Goal: Task Accomplishment & Management: Use online tool/utility

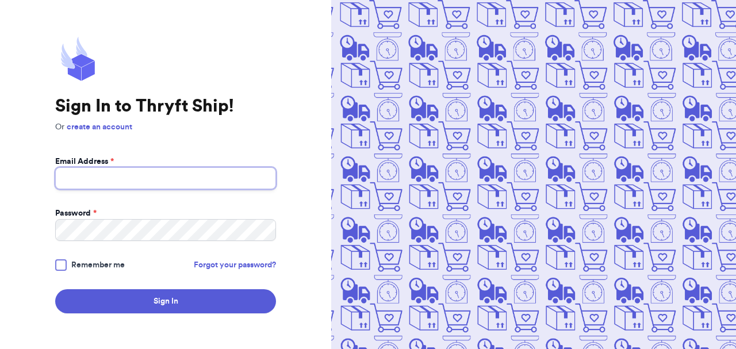
click at [131, 174] on input "Email Address *" at bounding box center [165, 178] width 221 height 22
type input "[EMAIL_ADDRESS][DOMAIN_NAME]"
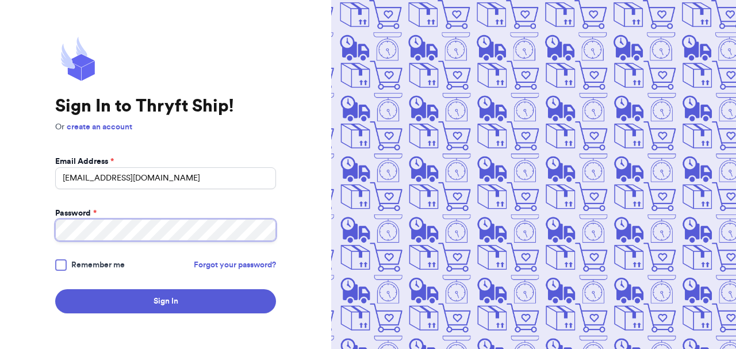
click at [55, 289] on button "Sign In" at bounding box center [165, 301] width 221 height 24
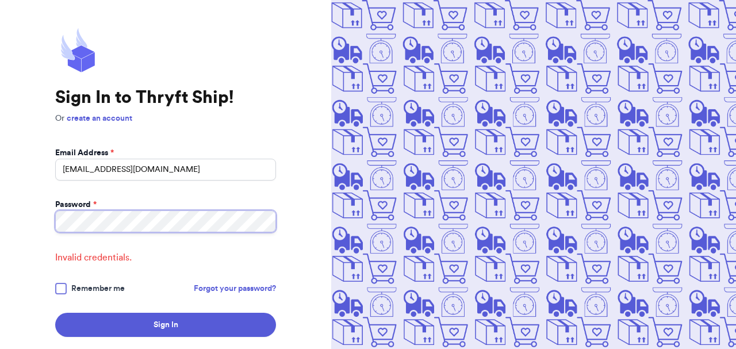
click at [55, 313] on button "Sign In" at bounding box center [165, 325] width 221 height 24
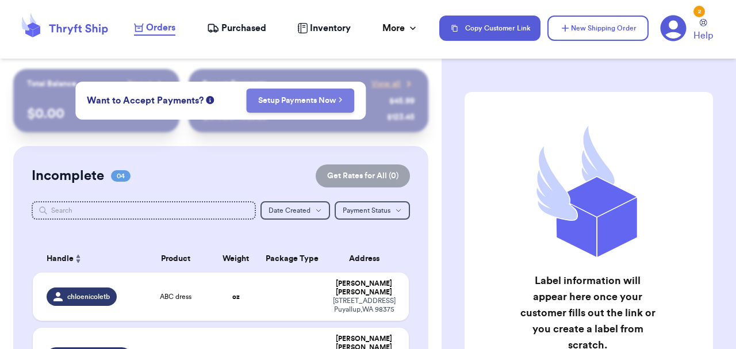
click at [318, 96] on link "Setup Payments Now" at bounding box center [300, 101] width 85 height 12
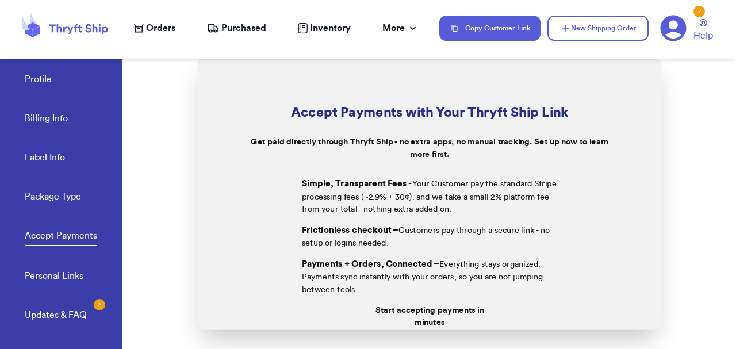
click at [169, 33] on span "Orders" at bounding box center [160, 28] width 29 height 14
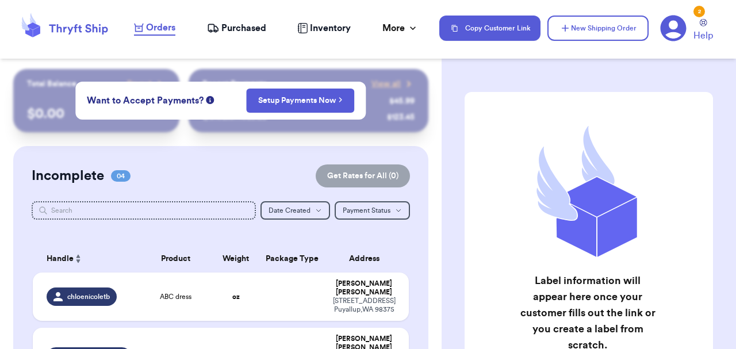
click at [222, 169] on div "Incomplete 04 Get Rates for All ( 0 )" at bounding box center [221, 175] width 378 height 23
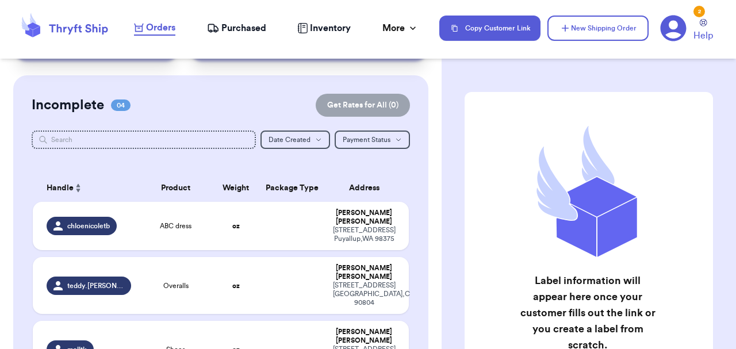
scroll to position [85, 0]
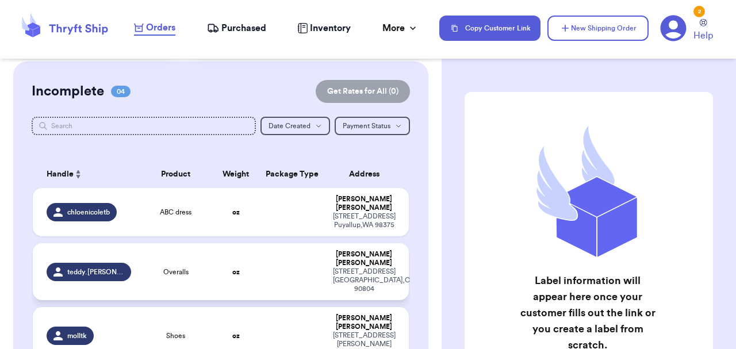
click at [95, 274] on span "teddy.[PERSON_NAME].finds" at bounding box center [95, 271] width 57 height 9
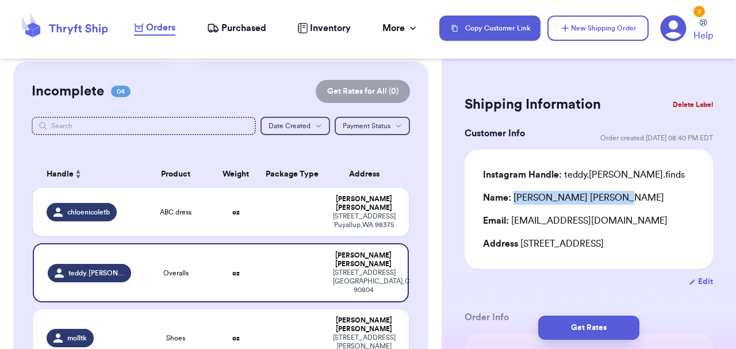
drag, startPoint x: 599, startPoint y: 198, endPoint x: 515, endPoint y: 193, distance: 84.2
click at [515, 193] on div "Name: [PERSON_NAME]" at bounding box center [589, 198] width 212 height 14
copy div "[PERSON_NAME]"
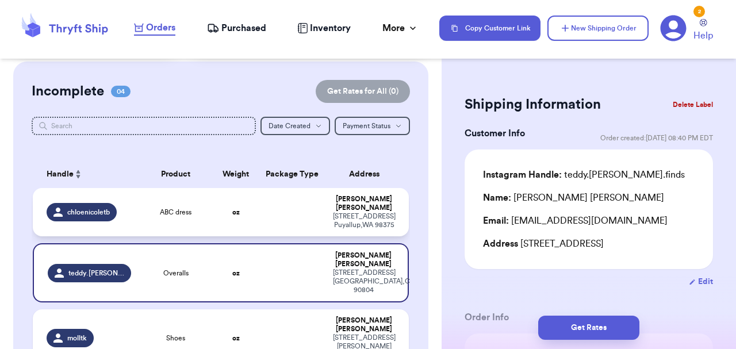
click at [100, 217] on span "chloenicoletb" at bounding box center [88, 212] width 43 height 9
type input "ABC dress"
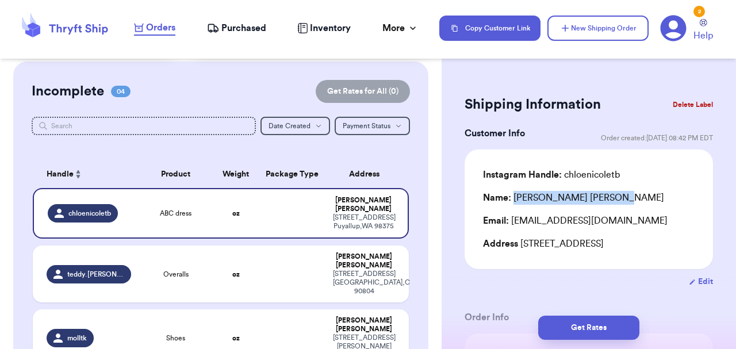
drag, startPoint x: 611, startPoint y: 200, endPoint x: 515, endPoint y: 192, distance: 95.8
click at [515, 192] on div "Name: [PERSON_NAME] [PERSON_NAME]" at bounding box center [589, 198] width 212 height 14
copy div "[PERSON_NAME] [PERSON_NAME]"
click at [594, 173] on div "Instagram Handle: chloenicoletb" at bounding box center [551, 175] width 137 height 14
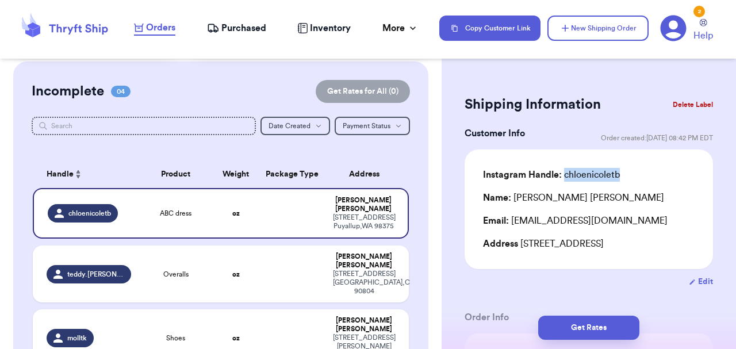
click at [594, 173] on div "Instagram Handle: chloenicoletb" at bounding box center [551, 175] width 137 height 14
copy div "chloenicoletb"
drag, startPoint x: 541, startPoint y: 259, endPoint x: 523, endPoint y: 245, distance: 23.0
click at [523, 245] on div "Address [STREET_ADDRESS]" at bounding box center [589, 244] width 212 height 14
copy div "[STREET_ADDRESS]"
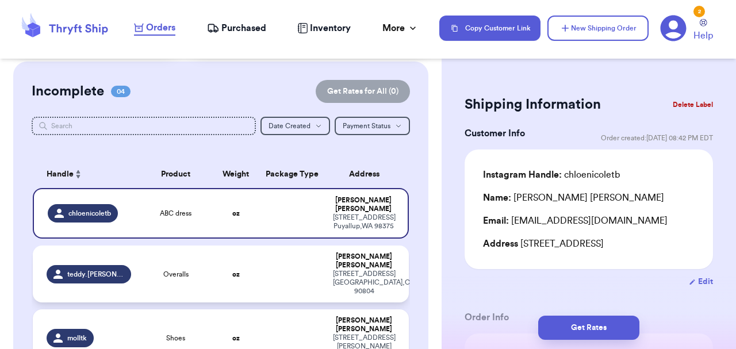
click at [103, 278] on span "teddy.[PERSON_NAME].finds" at bounding box center [95, 274] width 57 height 9
type input "Overalls"
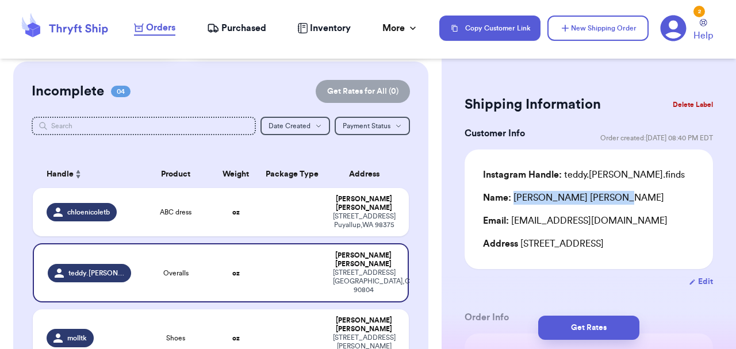
drag, startPoint x: 596, startPoint y: 198, endPoint x: 515, endPoint y: 197, distance: 81.7
click at [515, 197] on div "Name: [PERSON_NAME]" at bounding box center [589, 198] width 212 height 14
copy div "[PERSON_NAME]"
drag, startPoint x: 645, startPoint y: 176, endPoint x: 564, endPoint y: 177, distance: 80.5
click at [564, 177] on div "Instagram Handle: teddy.[PERSON_NAME].finds" at bounding box center [589, 175] width 212 height 14
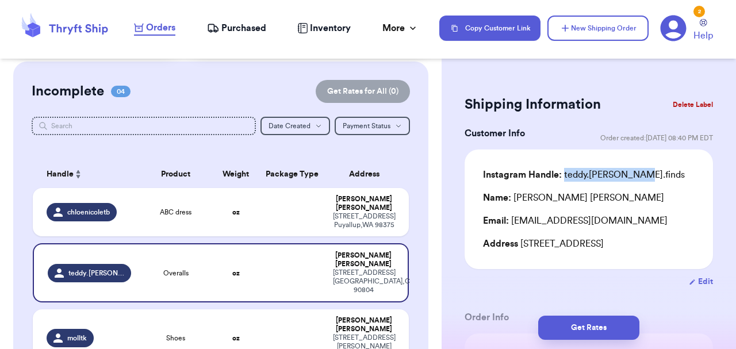
copy div "teddy.[PERSON_NAME].finds"
drag, startPoint x: 689, startPoint y: 244, endPoint x: 522, endPoint y: 243, distance: 167.4
click at [522, 243] on div "Address [STREET_ADDRESS]" at bounding box center [589, 244] width 212 height 14
copy div "[STREET_ADDRESS]"
click at [240, 27] on span "Purchased" at bounding box center [243, 28] width 45 height 14
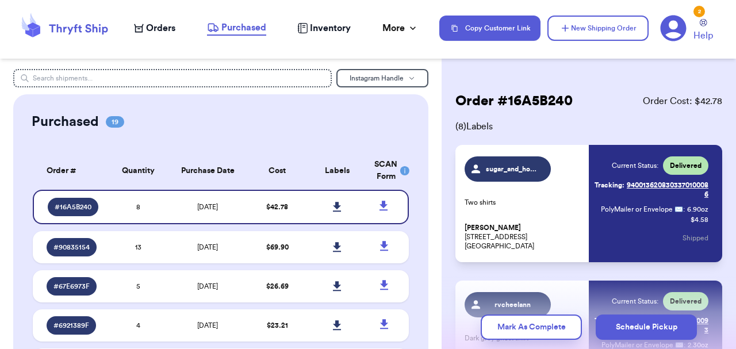
drag, startPoint x: 542, startPoint y: 246, endPoint x: 463, endPoint y: 240, distance: 79.0
click at [463, 240] on div "sugar_and_honey_boutique Two shirts [PERSON_NAME] [STREET_ADDRESS][PERSON_NAME]…" at bounding box center [589, 203] width 267 height 117
copy p "[STREET_ADDRESS]"
click at [85, 239] on div "# 90835154" at bounding box center [72, 247] width 50 height 18
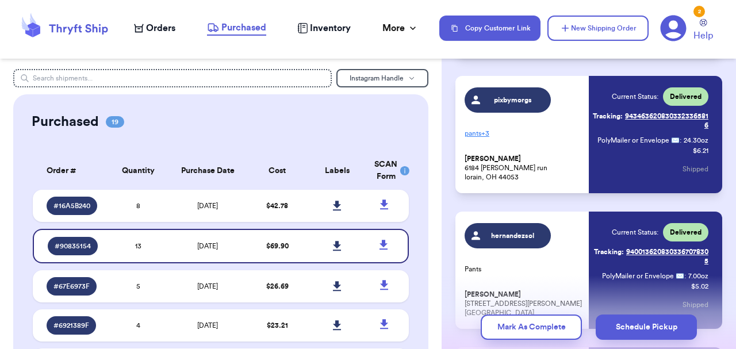
scroll to position [615, 0]
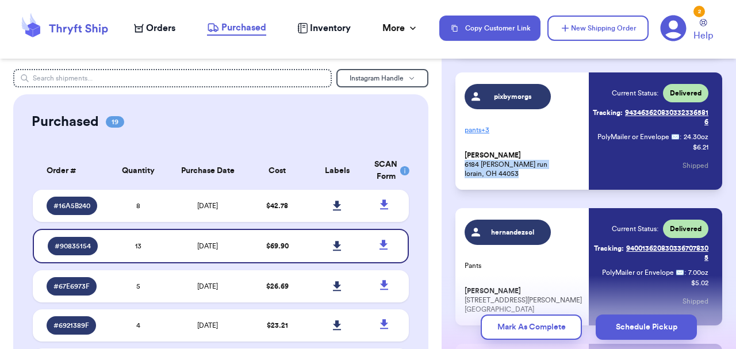
drag, startPoint x: 487, startPoint y: 165, endPoint x: 462, endPoint y: 156, distance: 25.7
click at [462, 156] on div "pixbymorgs pants + 3 [PERSON_NAME] [STREET_ADDRESS][PERSON_NAME] Current Status…" at bounding box center [589, 130] width 267 height 117
copy p "[STREET_ADDRESS][PERSON_NAME]"
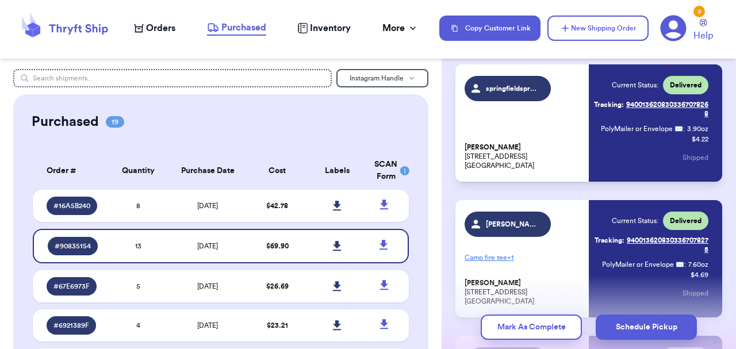
scroll to position [0, 0]
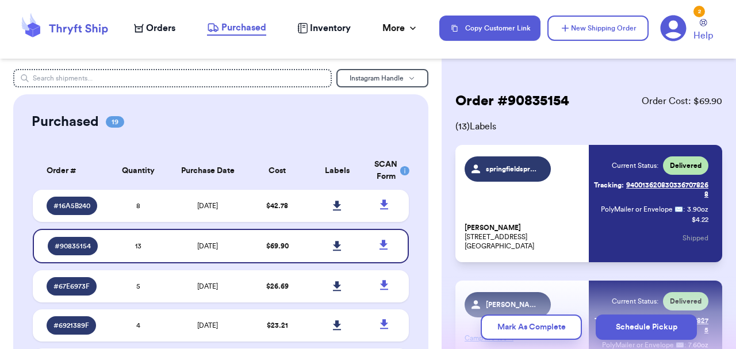
drag, startPoint x: 532, startPoint y: 246, endPoint x: 461, endPoint y: 239, distance: 71.0
click at [461, 239] on div "springfieldsprouts [PERSON_NAME] [STREET_ADDRESS] Current Status: Delivered Tra…" at bounding box center [589, 203] width 267 height 117
click at [91, 205] on div "# 16A5B240" at bounding box center [72, 206] width 51 height 18
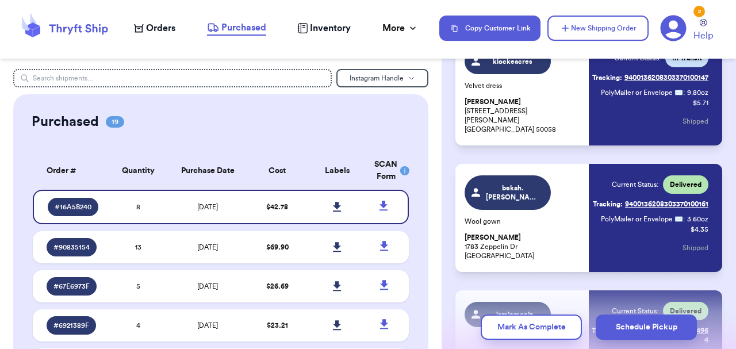
scroll to position [787, 0]
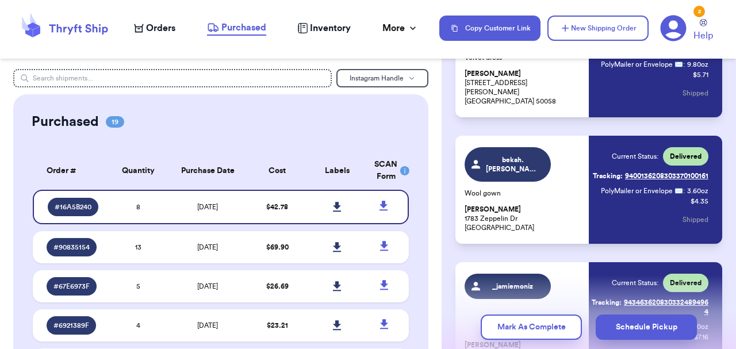
drag, startPoint x: 542, startPoint y: 228, endPoint x: 459, endPoint y: 221, distance: 83.1
click at [459, 221] on div "bekah.[PERSON_NAME] Wool gown [PERSON_NAME] [GEOGRAPHIC_DATA][STREET_ADDRESS] C…" at bounding box center [589, 190] width 267 height 108
